Goal: Task Accomplishment & Management: Complete application form

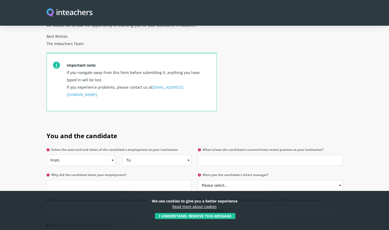
scroll to position [236, 0]
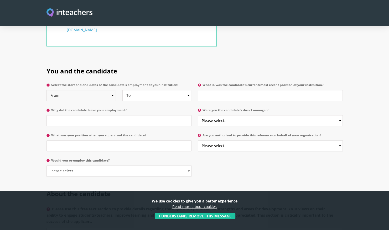
click at [112, 90] on select "From 2025 2024 2023 2022 2021 2020 2019 2018 2017 2016 2015 2014 2013 2012 2011…" at bounding box center [80, 95] width 69 height 11
select select "2022"
click at [46, 90] on select "From 2025 2024 2023 2022 2021 2020 2019 2018 2017 2016 2015 2014 2013 2012 2011…" at bounding box center [80, 95] width 69 height 11
click at [189, 90] on select "To Currently 2025 2024 2023 2022 2021 2020 2019 2018 2017 2016 2015 2014 2013 2…" at bounding box center [156, 95] width 69 height 11
select select "2025"
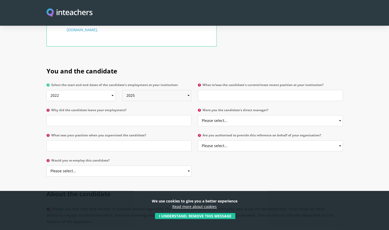
click at [122, 90] on select "To Currently 2025 2024 2023 2022 2021 2020 2019 2018 2017 2016 2015 2014 2013 2…" at bounding box center [156, 95] width 69 height 11
click at [124, 108] on label "Why did the candidate leave your employment?" at bounding box center [118, 111] width 145 height 7
click at [124, 115] on input "Why did the candidate leave your employment?" at bounding box center [118, 120] width 145 height 11
click at [76, 115] on input "Why did the candidate leave your employment?" at bounding box center [118, 120] width 145 height 11
click at [230, 90] on input "What is/was the candidate's current/most recent position at your institution?" at bounding box center [270, 95] width 145 height 11
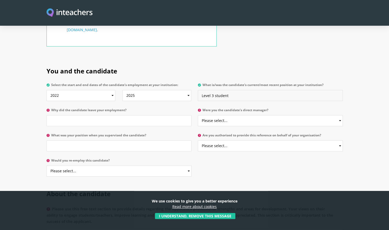
type input "Level 3 student"
click at [81, 115] on input "Why did the candidate leave your employment?" at bounding box center [118, 120] width 145 height 11
type input "Completed level 3 course"
click at [67, 140] on input "What was your position when you supervised the candidate?" at bounding box center [118, 145] width 145 height 11
type input "Course leader, Early Years, Care and Education"
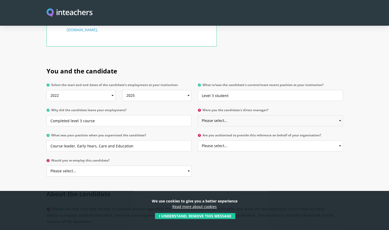
click at [248, 115] on select "Please select... Yes No" at bounding box center [270, 120] width 145 height 11
select select "No"
click at [198, 115] on select "Please select... Yes No" at bounding box center [270, 120] width 145 height 11
click at [339, 140] on select "Please select... Yes No" at bounding box center [270, 145] width 145 height 11
select select "Yes"
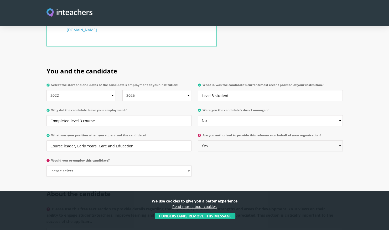
click at [198, 140] on select "Please select... Yes No" at bounding box center [270, 145] width 145 height 11
click at [187, 166] on select "Please select... Yes No" at bounding box center [118, 171] width 145 height 11
select select "Yes"
click at [46, 166] on select "Please select... Yes No" at bounding box center [118, 171] width 145 height 11
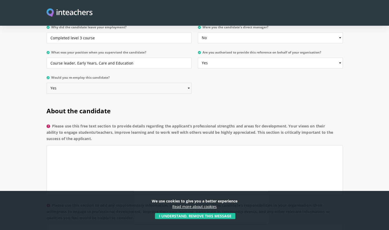
scroll to position [341, 0]
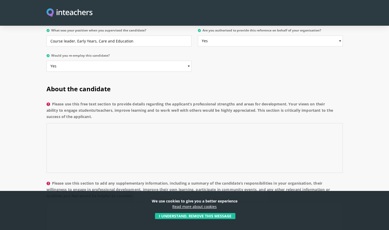
click at [77, 123] on textarea "Please use this free text section to provide details regarding the applicant’s …" at bounding box center [194, 148] width 296 height 50
click at [65, 123] on textarea "Please use this free text section to provide details regarding the applicant’s …" at bounding box center [194, 148] width 296 height 50
click at [56, 123] on textarea "Please use this free text section to provide details regarding the applicant’s …" at bounding box center [194, 148] width 296 height 50
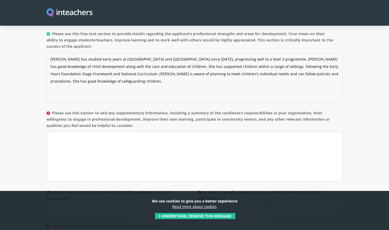
scroll to position [420, 0]
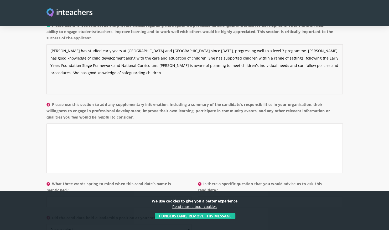
type textarea "[PERSON_NAME] has studied early years at [GEOGRAPHIC_DATA] and [GEOGRAPHIC_DATA…"
click at [85, 123] on textarea "Please use this section to add any supplementary information, including a summa…" at bounding box center [194, 148] width 296 height 50
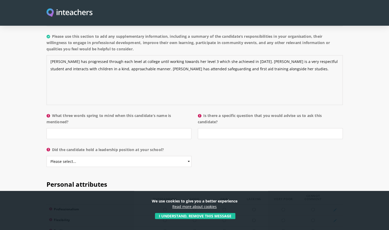
scroll to position [499, 0]
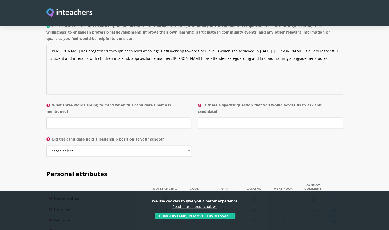
type textarea "[PERSON_NAME] has progressed through each level at college until working toward…"
click at [66, 118] on input "What three words spring to mind when this candidate’s name is mentioned?" at bounding box center [118, 123] width 145 height 11
click at [65, 118] on input "What three words spring to mind when this candidate’s name is mentioned?" at bounding box center [118, 123] width 145 height 11
type input "kind, friendly, caring"
click at [220, 118] on input "Is there a specific question that you would advise us to ask this candidate?" at bounding box center [270, 123] width 145 height 11
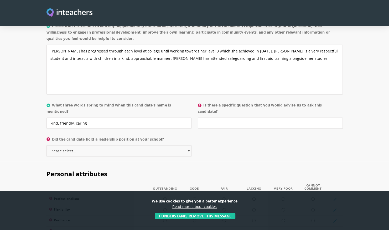
click at [186, 145] on select "Please select... Yes No" at bounding box center [118, 150] width 145 height 11
select select "No"
click at [46, 145] on select "Please select... Yes No" at bounding box center [118, 150] width 145 height 11
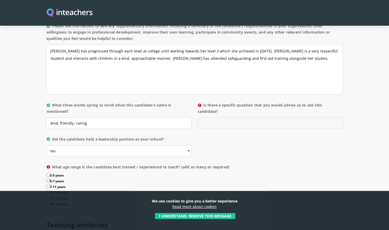
click at [208, 118] on input "Is there a specific question that you would advise us to ask this candidate?" at bounding box center [270, 123] width 145 height 11
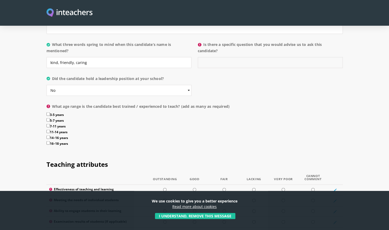
scroll to position [551, 0]
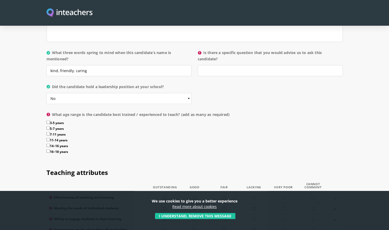
click at [48, 120] on input "3-5 years" at bounding box center [47, 121] width 3 height 3
checkbox input "true"
click at [49, 126] on input "5-7 years" at bounding box center [47, 127] width 3 height 3
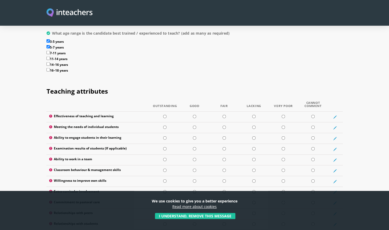
scroll to position [604, 0]
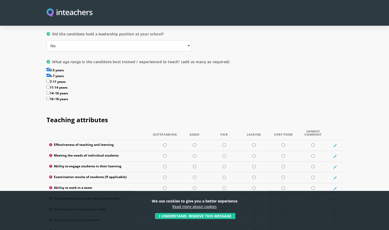
click at [47, 74] on input "5-7 years" at bounding box center [47, 75] width 3 height 3
checkbox input "false"
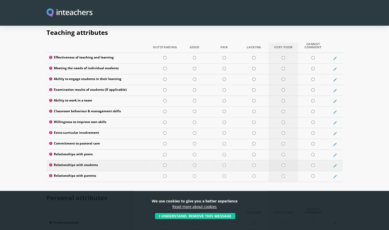
scroll to position [708, 0]
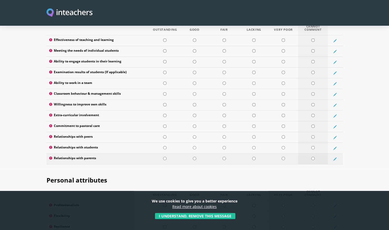
click at [312, 157] on input "radio" at bounding box center [312, 158] width 3 height 3
radio input "true"
click at [194, 157] on input "radio" at bounding box center [194, 158] width 3 height 3
radio input "true"
click at [194, 157] on input "radio" at bounding box center [194, 158] width 3 height 3
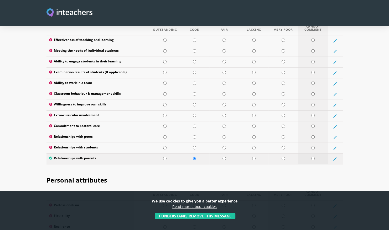
click at [312, 157] on input "radio" at bounding box center [312, 158] width 3 height 3
radio input "true"
click at [195, 146] on input "radio" at bounding box center [194, 147] width 3 height 3
radio input "true"
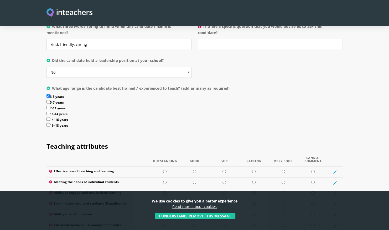
scroll to position [656, 0]
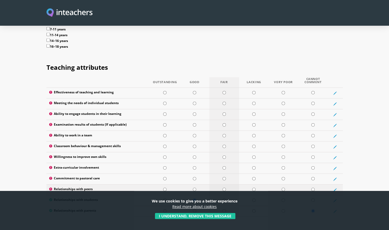
click at [225, 188] on input "radio" at bounding box center [223, 189] width 3 height 3
radio input "true"
click at [194, 177] on input "radio" at bounding box center [194, 178] width 3 height 3
radio input "true"
click at [314, 166] on input "radio" at bounding box center [312, 167] width 3 height 3
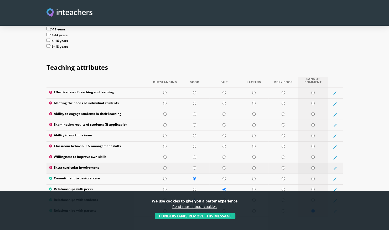
radio input "true"
click at [193, 156] on input "radio" at bounding box center [194, 157] width 3 height 3
radio input "true"
click at [223, 145] on input "radio" at bounding box center [223, 146] width 3 height 3
radio input "true"
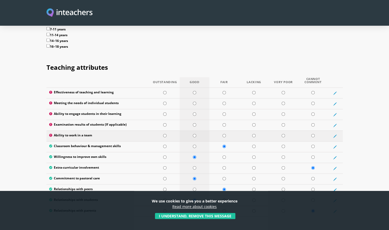
click at [194, 134] on input "radio" at bounding box center [194, 135] width 3 height 3
radio input "true"
click at [192, 185] on td at bounding box center [194, 190] width 30 height 11
radio input "true"
click at [312, 123] on input "radio" at bounding box center [312, 124] width 3 height 3
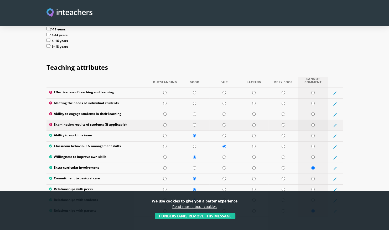
radio input "true"
click at [197, 109] on td at bounding box center [194, 114] width 30 height 11
radio input "true"
click at [198, 99] on td at bounding box center [194, 104] width 30 height 11
radio input "true"
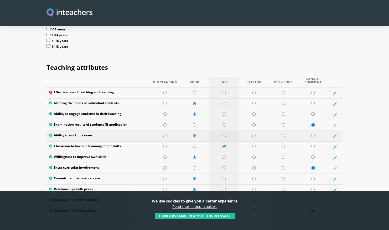
click at [224, 134] on input "radio" at bounding box center [223, 135] width 3 height 3
radio input "true"
click at [194, 134] on input "radio" at bounding box center [194, 135] width 3 height 3
radio input "true"
click at [223, 91] on input "radio" at bounding box center [223, 92] width 3 height 3
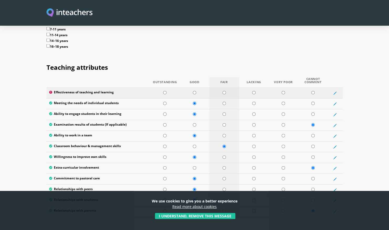
radio input "true"
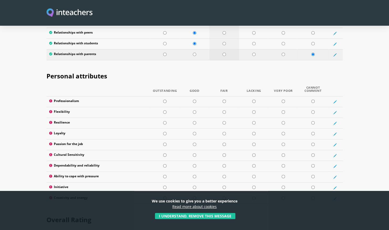
scroll to position [813, 0]
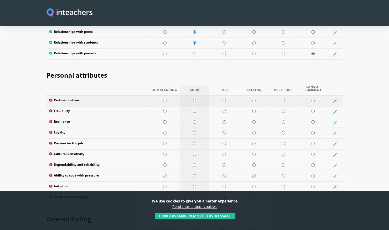
click at [194, 99] on input "radio" at bounding box center [194, 100] width 3 height 3
radio input "true"
click at [224, 110] on input "radio" at bounding box center [223, 111] width 3 height 3
radio input "true"
click at [193, 117] on td at bounding box center [194, 122] width 30 height 11
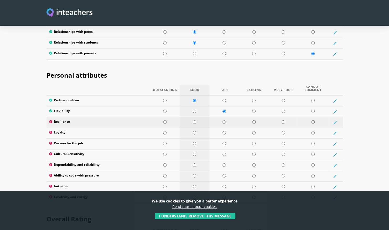
radio input "true"
click at [193, 131] on input "radio" at bounding box center [194, 132] width 3 height 3
radio input "true"
click at [195, 142] on input "radio" at bounding box center [194, 143] width 3 height 3
radio input "true"
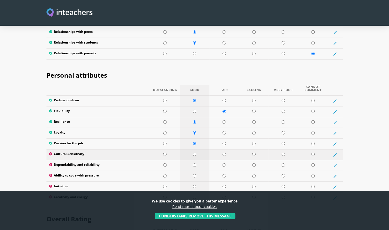
click at [194, 153] on input "radio" at bounding box center [194, 154] width 3 height 3
radio input "true"
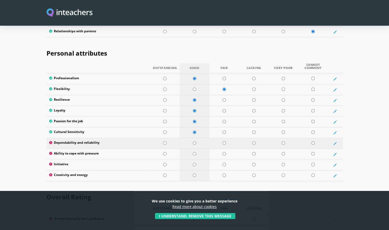
scroll to position [866, 0]
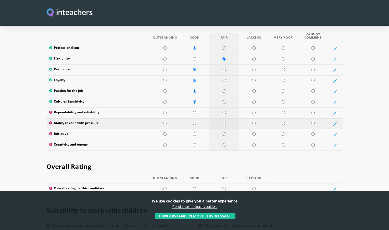
click at [223, 122] on input "radio" at bounding box center [223, 123] width 3 height 3
radio input "true"
click at [196, 111] on input "radio" at bounding box center [194, 112] width 3 height 3
radio input "true"
click at [224, 133] on input "radio" at bounding box center [223, 134] width 3 height 3
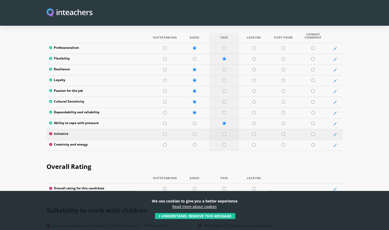
radio input "true"
click at [224, 143] on input "radio" at bounding box center [223, 144] width 3 height 3
radio input "true"
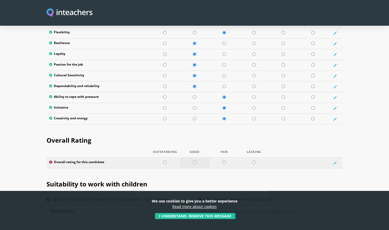
click at [193, 158] on td at bounding box center [194, 163] width 30 height 11
radio input "true"
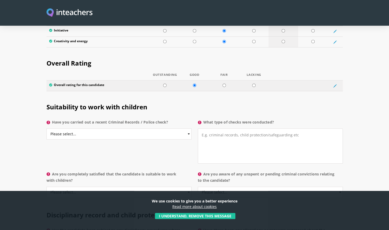
scroll to position [971, 0]
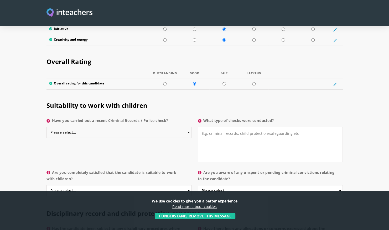
click at [186, 127] on select "Please select... Yes No Do not know" at bounding box center [118, 132] width 145 height 11
select select "Yes"
click at [46, 127] on select "Please select... Yes No Do not know" at bounding box center [118, 132] width 145 height 11
click at [255, 127] on textarea "What type of checks were conducted?" at bounding box center [270, 144] width 145 height 35
click at [216, 127] on textarea "DBS for student" at bounding box center [270, 144] width 145 height 35
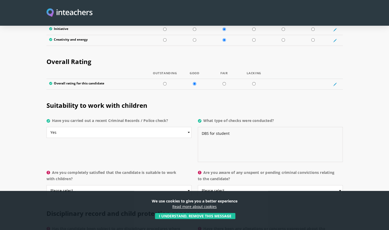
click at [215, 127] on textarea "DBS for student" at bounding box center [270, 144] width 145 height 35
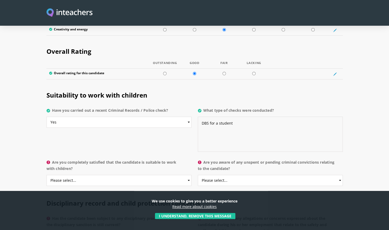
scroll to position [997, 0]
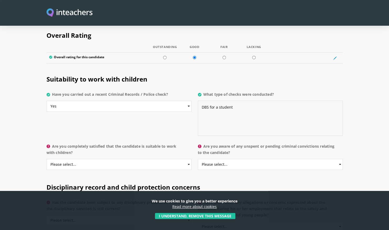
type textarea "DBS for a student"
click at [184, 159] on select "Please select... Yes No Do not know" at bounding box center [118, 164] width 145 height 11
select select "Yes"
click at [46, 159] on select "Please select... Yes No Do not know" at bounding box center [118, 164] width 145 height 11
click at [338, 159] on select "Please select... Yes No Do not know" at bounding box center [270, 164] width 145 height 11
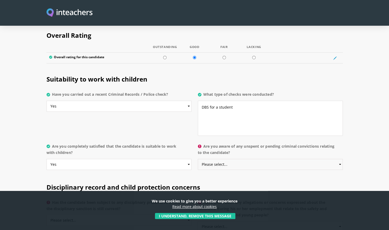
select select "No"
click at [198, 159] on select "Please select... Yes No Do not know" at bounding box center [270, 164] width 145 height 11
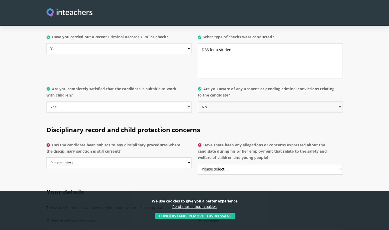
scroll to position [1076, 0]
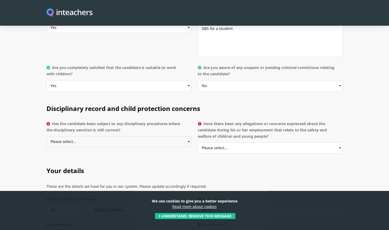
click at [189, 136] on select "Please select... Yes No Do not know" at bounding box center [118, 141] width 145 height 11
select select "No"
click at [46, 136] on select "Please select... Yes No Do not know" at bounding box center [118, 141] width 145 height 11
click at [335, 142] on select "Please select... Yes No Do not know" at bounding box center [270, 147] width 145 height 11
select select "No"
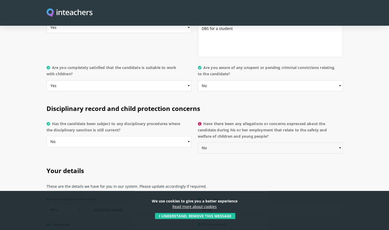
click at [198, 142] on select "Please select... Yes No Do not know" at bounding box center [270, 147] width 145 height 11
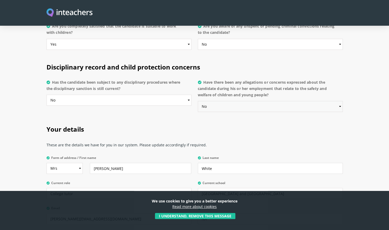
scroll to position [1155, 0]
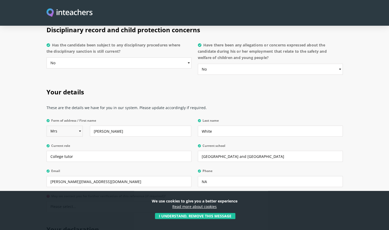
click at [80, 126] on select "Select Mr Mrs Miss Ms Dr [PERSON_NAME]" at bounding box center [64, 131] width 36 height 11
select select "Ms"
click at [46, 126] on select "Select Mr Mrs Miss Ms Dr [PERSON_NAME]" at bounding box center [64, 131] width 36 height 11
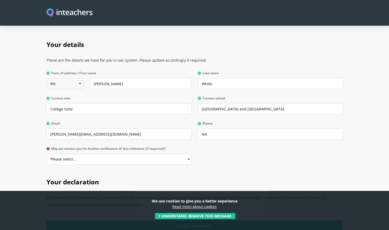
scroll to position [1207, 0]
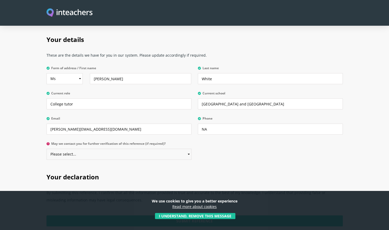
click at [188, 149] on select "Please select... Yes No" at bounding box center [118, 154] width 145 height 11
select select "Yes"
click at [46, 149] on select "Please select... Yes No" at bounding box center [118, 154] width 145 height 11
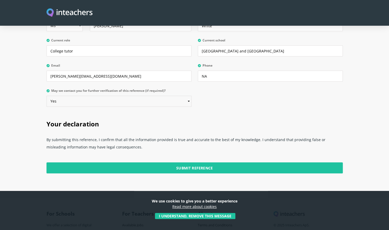
scroll to position [1287, 0]
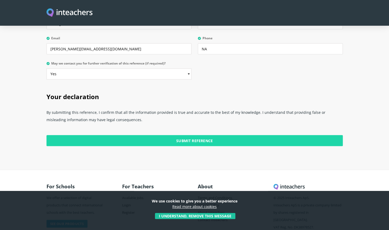
click at [198, 135] on input "Submit Reference" at bounding box center [194, 140] width 296 height 11
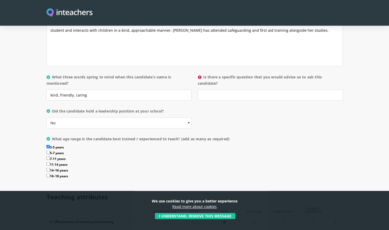
scroll to position [526, 0]
click at [210, 90] on input "Is there a specific question that you would advise us to ask this candidate?" at bounding box center [270, 95] width 145 height 11
type input "What has [PERSON_NAME] been up to since leaving"
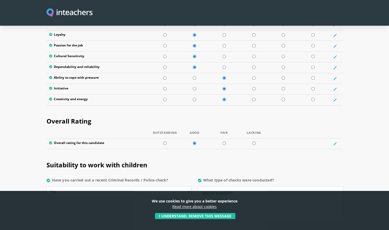
scroll to position [915, 0]
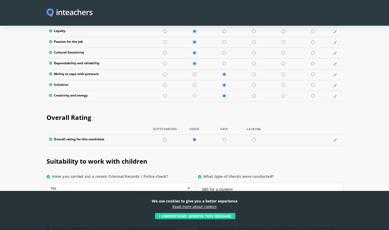
click at [186, 217] on button "I understand, remove this message" at bounding box center [195, 216] width 80 height 6
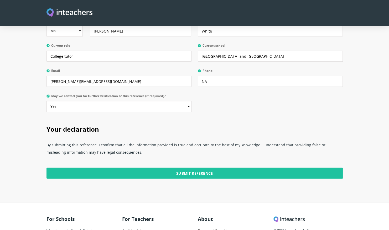
scroll to position [1254, 0]
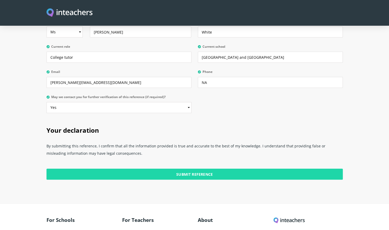
click at [194, 169] on input "Submit Reference" at bounding box center [194, 174] width 296 height 11
